Goal: Task Accomplishment & Management: Manage account settings

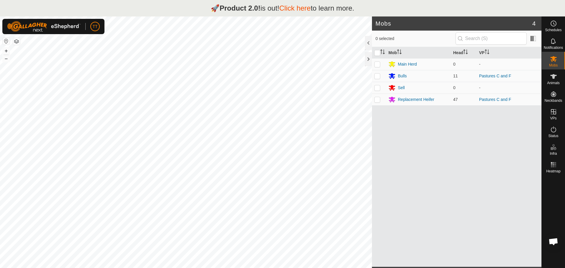
click at [296, 8] on link "Click here" at bounding box center [294, 8] width 31 height 8
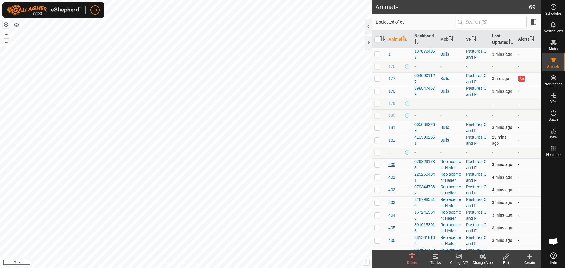
click at [394, 168] on span "400" at bounding box center [391, 164] width 7 height 6
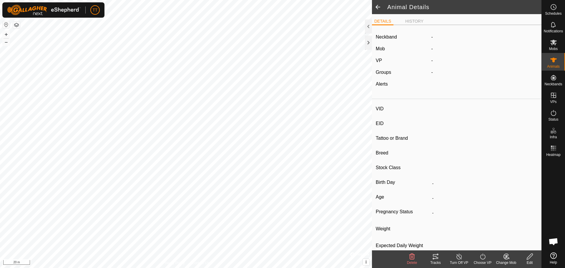
type input "400"
type input "124000179564874"
type input "-"
type input "Red Angus"
type input "Replacement Heifer"
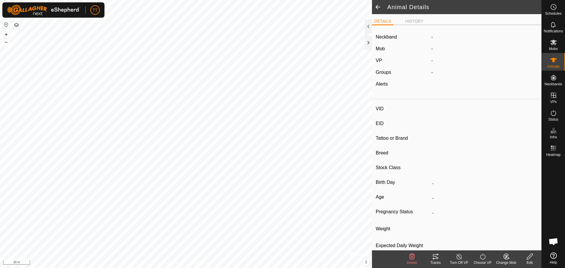
type input "05/2024"
type input "1 year 4 months"
type input "0 kg"
type input "-"
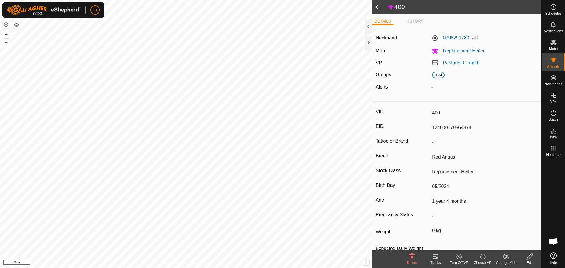
drag, startPoint x: 427, startPoint y: 127, endPoint x: 497, endPoint y: 125, distance: 70.0
click at [504, 125] on div "EID 124000179564874" at bounding box center [457, 128] width 162 height 10
drag, startPoint x: 431, startPoint y: 112, endPoint x: 442, endPoint y: 112, distance: 11.2
click at [442, 112] on input "400" at bounding box center [483, 113] width 108 height 10
click at [434, 258] on icon at bounding box center [435, 256] width 7 height 7
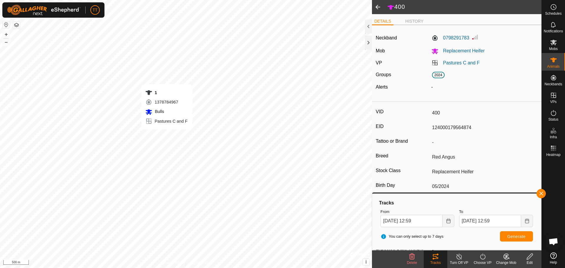
type input "-"
type input "1"
type input "124000179564988"
type input "77"
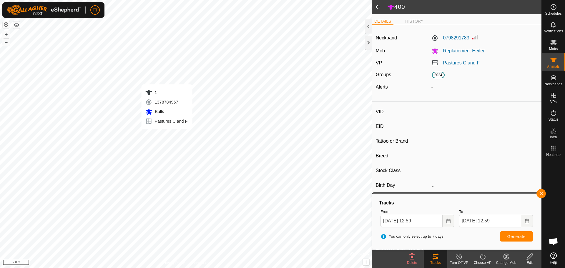
type input "Angus Cross"
type input "Bull"
type input "01/2021"
type input "4 years 9 months"
type input "0 kg"
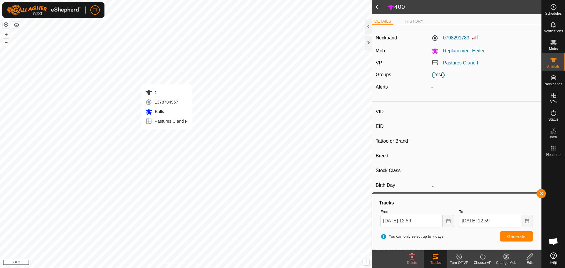
type input "-"
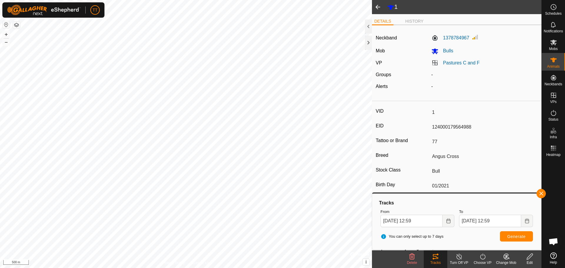
click at [437, 259] on icon at bounding box center [435, 256] width 5 height 5
type input "-"
type input "177"
type input "124000179564978"
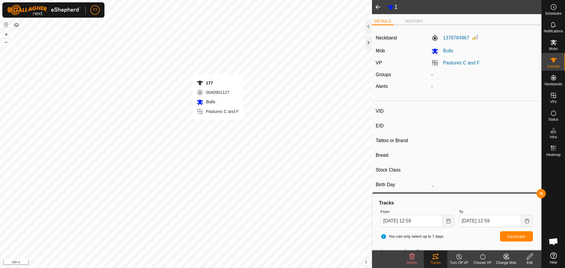
type input "77"
type input "Angus Cross"
type input "-"
type input "01/2019"
type input "6 years 9 months"
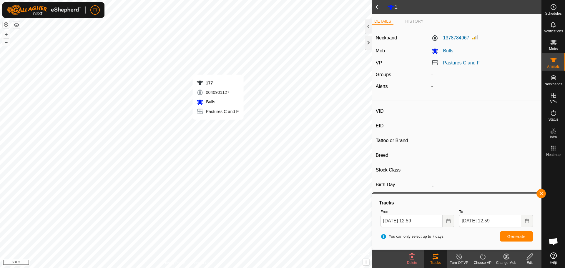
type input "0 kg"
type input "-"
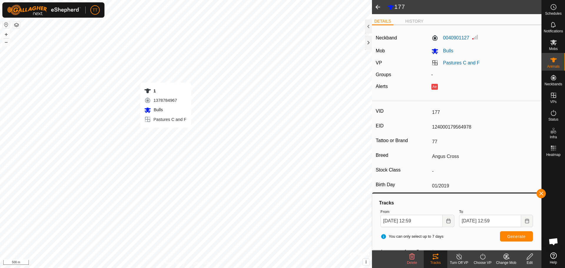
type input "-"
type input "1"
type input "124000179564988"
type input "77"
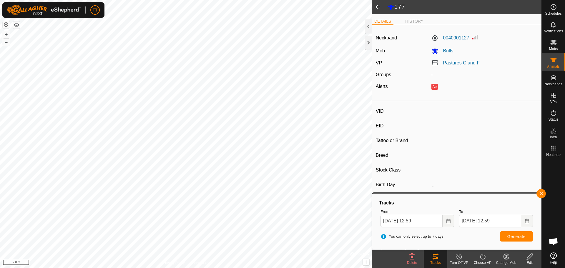
type input "Angus Cross"
type input "Bull"
type input "01/2021"
type input "4 years 9 months"
type input "0 kg"
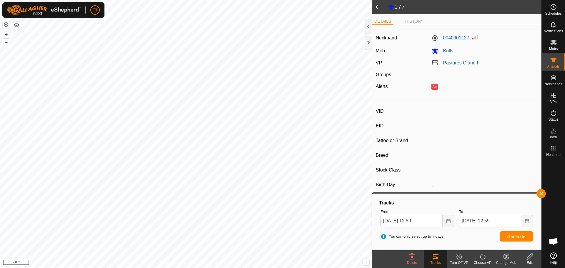
type input "-"
click at [432, 262] on div "Tracks" at bounding box center [436, 262] width 24 height 5
click at [517, 238] on span "Generate" at bounding box center [516, 236] width 18 height 5
click at [555, 44] on icon at bounding box center [553, 43] width 6 height 6
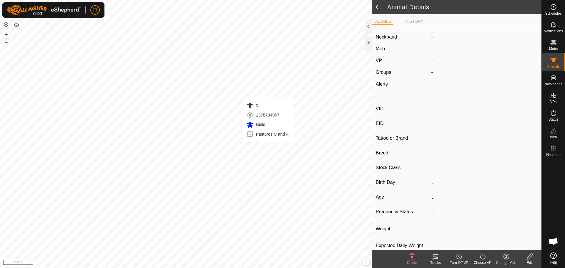
type input "1"
type input "124000179564988"
type input "77"
type input "Angus Cross"
type input "Bull"
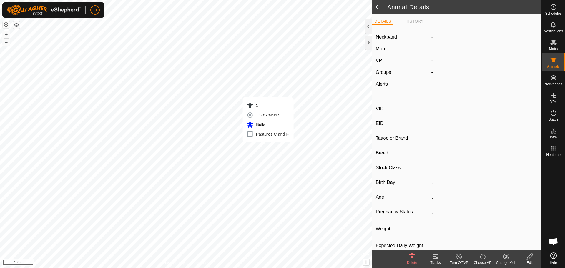
type input "01/2021"
type input "4 years 9 months"
type input "0 kg"
type input "-"
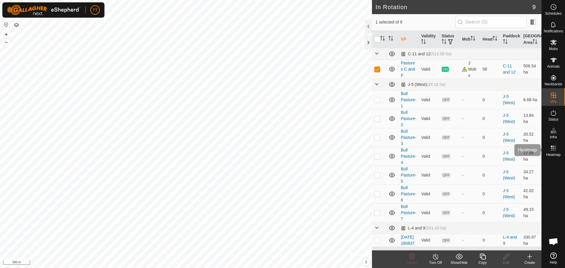
click at [553, 152] on es-heatmap-svg-icon at bounding box center [553, 148] width 11 height 9
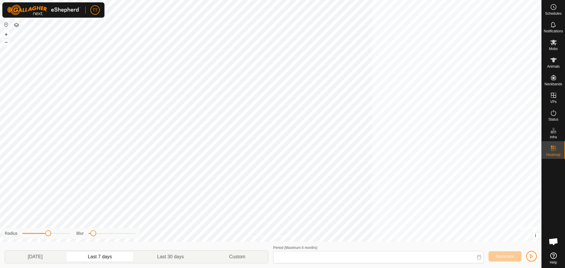
type input "11 Sep, 2025 - 17 Sep, 2025"
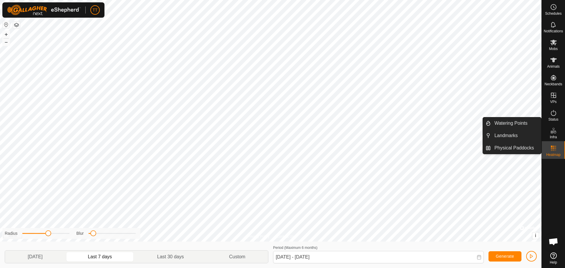
click at [554, 133] on icon at bounding box center [553, 130] width 7 height 7
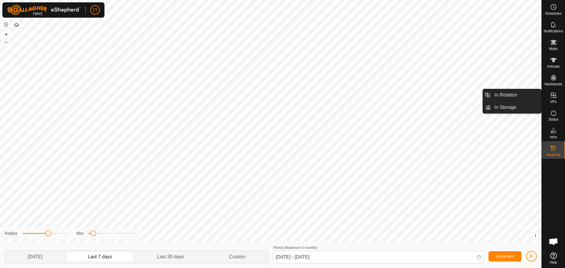
click at [555, 95] on icon at bounding box center [553, 95] width 5 height 5
